Goal: Task Accomplishment & Management: Manage account settings

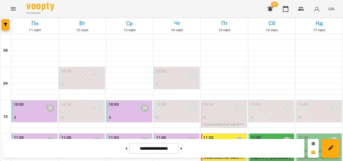
scroll to position [110, 0]
click at [270, 9] on icon "button" at bounding box center [270, 8] width 6 height 5
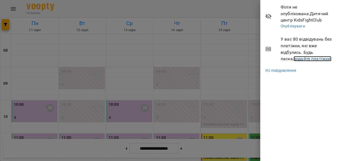
click at [297, 59] on link "додайте платіжки!" at bounding box center [313, 58] width 38 height 5
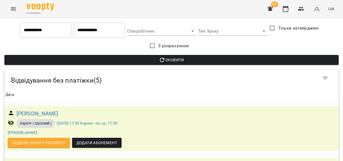
scroll to position [6, 0]
click at [72, 121] on link "ср, 30 лип 2025 17:30 Карате - пн, ср, 17:30" at bounding box center [87, 123] width 61 height 4
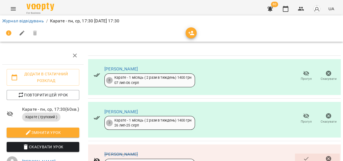
scroll to position [381, 0]
click at [23, 19] on link "Журнал відвідувань" at bounding box center [23, 20] width 42 height 5
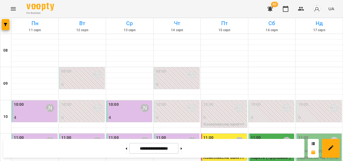
scroll to position [74, 0]
click at [308, 135] on div "11:00 Киричко Тарас" at bounding box center [319, 141] width 43 height 13
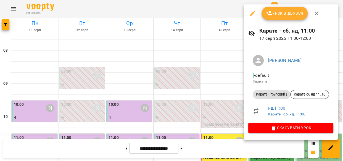
click at [280, 11] on span "Урок відбувся" at bounding box center [285, 13] width 38 height 7
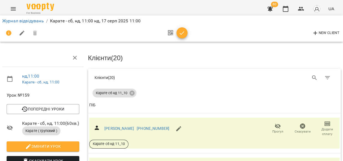
scroll to position [122, 0]
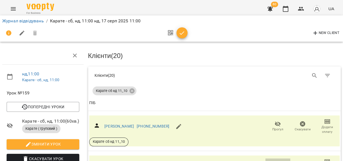
click at [275, 161] on icon "button" at bounding box center [278, 164] width 7 height 7
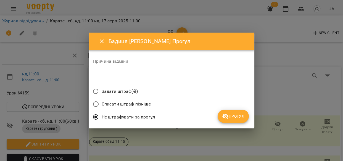
click at [227, 110] on button "Прогул" at bounding box center [233, 116] width 31 height 13
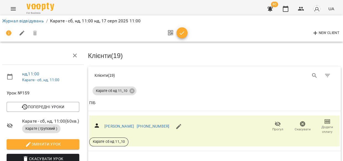
scroll to position [68, 0]
click at [272, 127] on span "Прогул" at bounding box center [277, 129] width 11 height 5
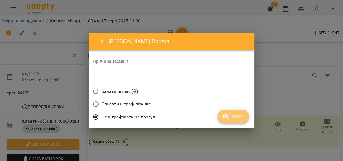
click at [236, 119] on span "Прогул" at bounding box center [233, 116] width 22 height 7
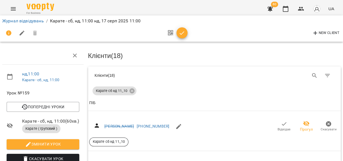
scroll to position [197, 0]
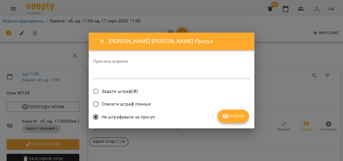
click at [226, 112] on button "Прогул" at bounding box center [233, 116] width 31 height 13
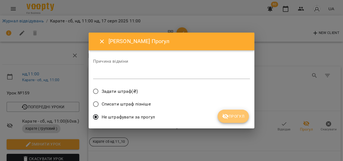
click at [242, 111] on button "Прогул" at bounding box center [233, 116] width 31 height 13
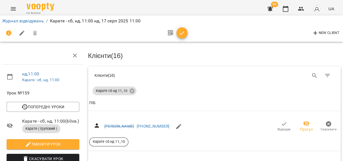
scroll to position [448, 0]
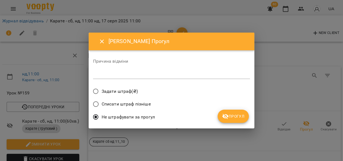
click at [232, 114] on span "Прогул" at bounding box center [233, 116] width 22 height 7
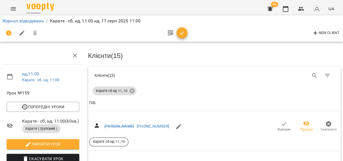
scroll to position [528, 0]
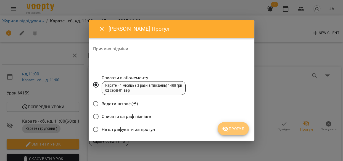
click at [236, 126] on span "Прогул" at bounding box center [233, 128] width 22 height 7
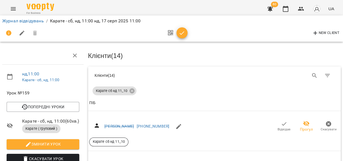
scroll to position [567, 0]
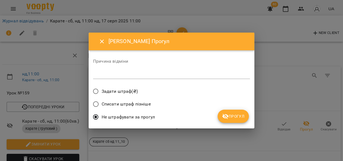
drag, startPoint x: 239, startPoint y: 121, endPoint x: 276, endPoint y: 115, distance: 37.2
click at [240, 121] on button "Прогул" at bounding box center [233, 116] width 31 height 13
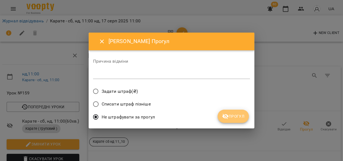
click at [241, 118] on span "Прогул" at bounding box center [233, 116] width 22 height 7
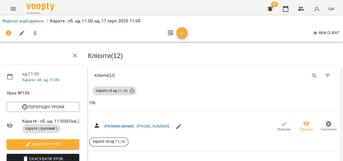
scroll to position [729, 0]
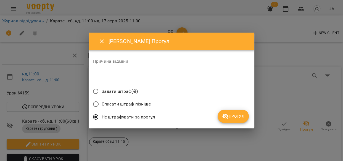
click at [240, 117] on span "Прогул" at bounding box center [233, 116] width 22 height 7
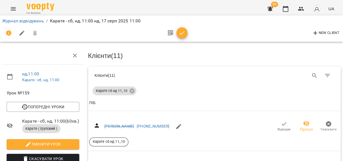
scroll to position [838, 0]
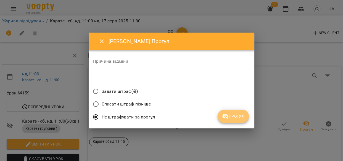
click at [238, 114] on span "Прогул" at bounding box center [233, 116] width 22 height 7
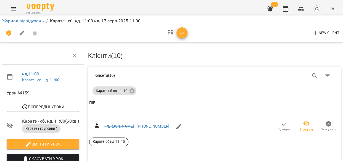
scroll to position [441, 0]
click at [178, 35] on span "button" at bounding box center [182, 33] width 11 height 7
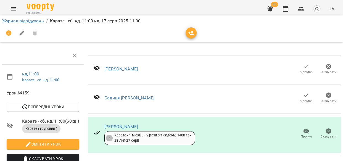
scroll to position [0, 0]
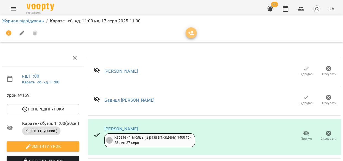
click at [192, 31] on icon "button" at bounding box center [191, 33] width 6 height 4
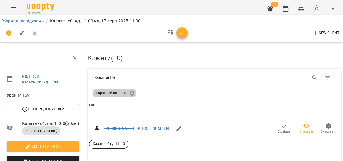
click at [131, 91] on icon at bounding box center [131, 93] width 5 height 5
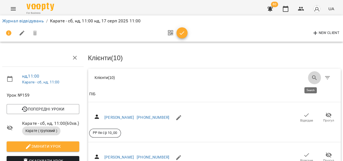
click at [312, 75] on icon "Search" at bounding box center [314, 77] width 5 height 5
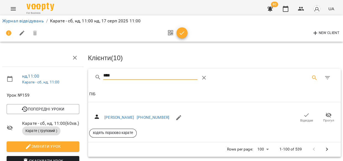
click at [303, 115] on icon "button" at bounding box center [306, 115] width 7 height 7
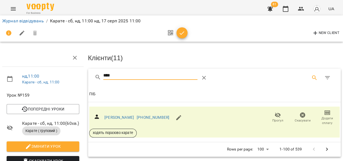
click at [112, 75] on input "****" at bounding box center [150, 75] width 94 height 9
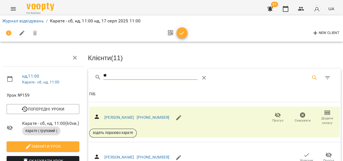
type input "*"
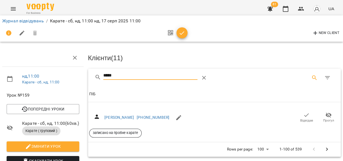
type input "*****"
click at [304, 114] on icon "button" at bounding box center [306, 115] width 5 height 4
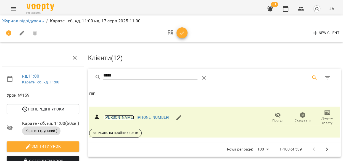
click at [117, 115] on link "[PERSON_NAME]" at bounding box center [119, 117] width 30 height 4
click at [320, 115] on span "Додати сплату" at bounding box center [327, 117] width 18 height 16
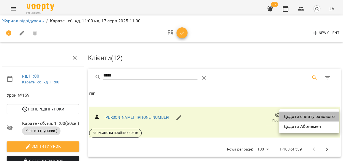
click at [320, 115] on li "Додати сплату разового" at bounding box center [309, 117] width 60 height 10
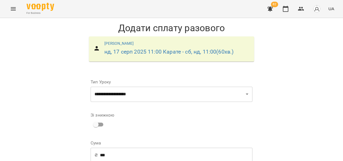
scroll to position [91, 0]
drag, startPoint x: 248, startPoint y: 99, endPoint x: 245, endPoint y: 96, distance: 3.9
select select "****"
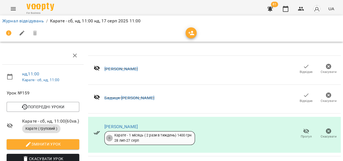
scroll to position [697, 0]
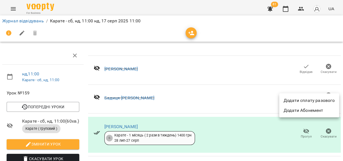
click at [325, 99] on li "Додати сплату разового" at bounding box center [309, 101] width 60 height 10
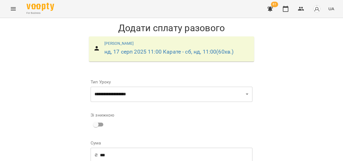
scroll to position [91, 0]
select select "****"
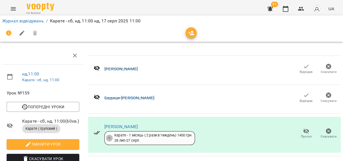
scroll to position [138, 0]
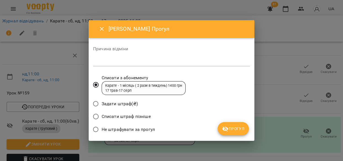
click at [239, 127] on span "Прогул" at bounding box center [233, 128] width 22 height 7
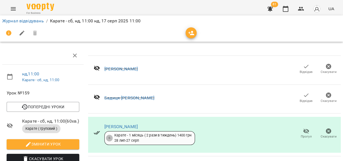
scroll to position [13, 0]
click at [306, 128] on span "Прогул" at bounding box center [306, 133] width 16 height 11
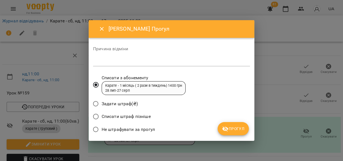
click at [242, 128] on span "Прогул" at bounding box center [233, 128] width 22 height 7
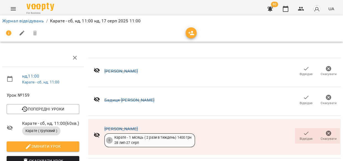
scroll to position [122, 0]
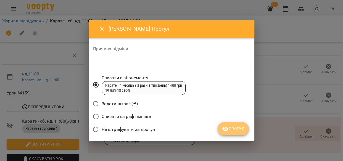
click at [231, 131] on span "Прогул" at bounding box center [233, 128] width 22 height 7
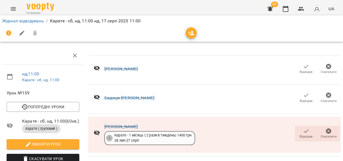
scroll to position [670, 0]
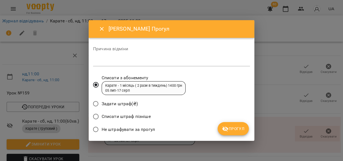
click at [239, 132] on span "Прогул" at bounding box center [233, 128] width 22 height 7
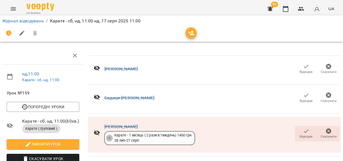
scroll to position [709, 0]
click at [30, 23] on link "Журнал відвідувань" at bounding box center [23, 20] width 42 height 5
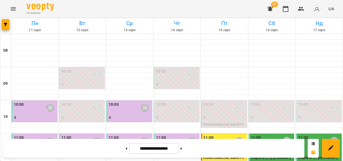
scroll to position [133, 0]
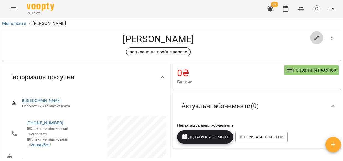
click at [314, 37] on icon "button" at bounding box center [316, 37] width 5 height 5
select select "**"
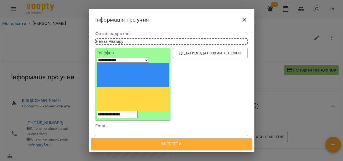
scroll to position [46, 0]
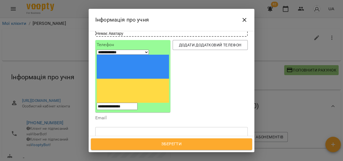
click at [146, 160] on icon at bounding box center [145, 161] width 2 height 2
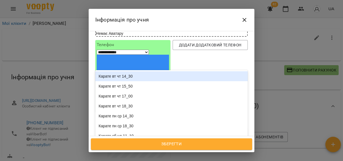
click at [139, 158] on div "Надрукуйте або оберіть..." at bounding box center [121, 161] width 46 height 6
type input "***"
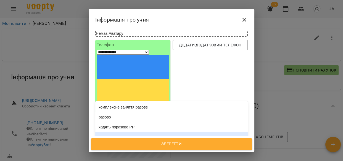
click at [120, 132] on div "ходять поразово карате" at bounding box center [171, 137] width 152 height 10
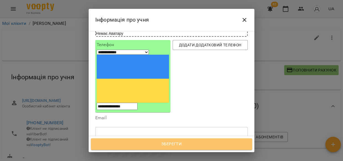
click at [142, 143] on span "Зберегти" at bounding box center [171, 144] width 149 height 7
